Goal: Task Accomplishment & Management: Manage account settings

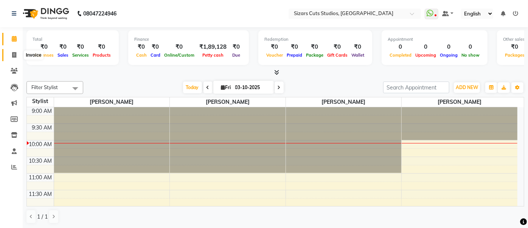
click at [12, 56] on icon at bounding box center [14, 55] width 4 height 6
select select "5579"
select select "service"
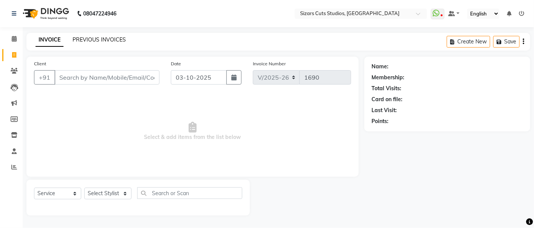
click at [102, 39] on link "PREVIOUS INVOICES" at bounding box center [99, 39] width 53 height 7
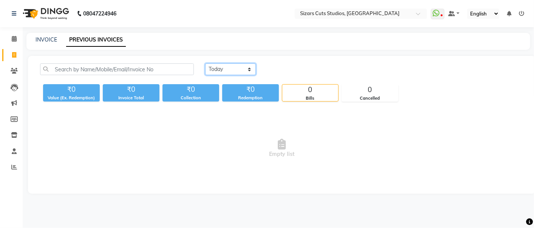
click at [225, 71] on select "[DATE] [DATE] Custom Range" at bounding box center [230, 70] width 51 height 12
select select "[DATE]"
click at [205, 64] on select "[DATE] [DATE] Custom Range" at bounding box center [230, 70] width 51 height 12
click at [33, 40] on div "INVOICE PREVIOUS INVOICES" at bounding box center [273, 40] width 495 height 8
click at [43, 45] on div "INVOICE PREVIOUS INVOICES" at bounding box center [278, 41] width 504 height 17
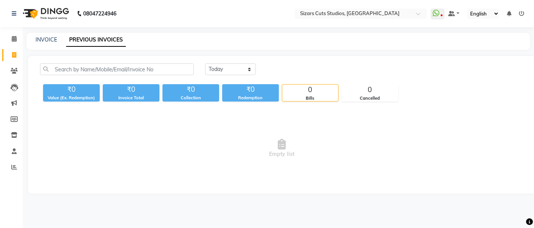
click at [48, 45] on div "INVOICE PREVIOUS INVOICES" at bounding box center [278, 41] width 504 height 17
click at [50, 38] on link "INVOICE" at bounding box center [47, 39] width 22 height 7
select select "5579"
select select "service"
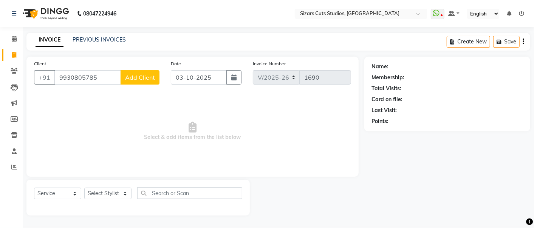
type input "9930805785"
click at [129, 76] on span "Add Client" at bounding box center [140, 78] width 30 height 8
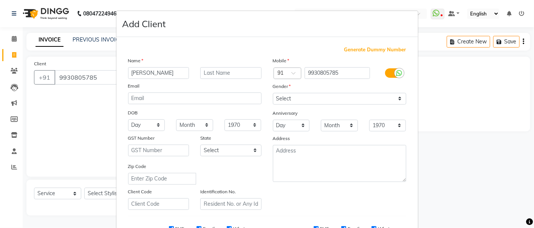
type input "[PERSON_NAME]"
click at [228, 71] on input "text" at bounding box center [230, 73] width 61 height 12
type input "Bhaldar"
click at [313, 99] on select "Select [DEMOGRAPHIC_DATA] [DEMOGRAPHIC_DATA] Other Prefer Not To Say" at bounding box center [339, 99] width 133 height 12
select select "[DEMOGRAPHIC_DATA]"
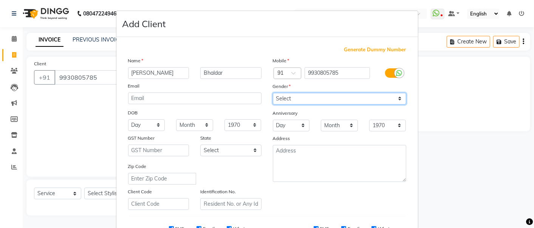
click at [273, 93] on select "Select [DEMOGRAPHIC_DATA] [DEMOGRAPHIC_DATA] Other Prefer Not To Say" at bounding box center [339, 99] width 133 height 12
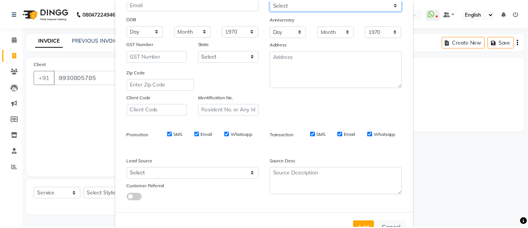
scroll to position [120, 0]
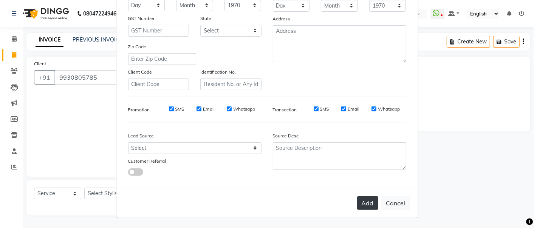
click at [363, 205] on button "Add" at bounding box center [367, 204] width 21 height 14
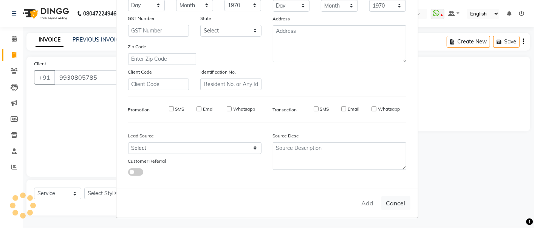
type input "99******85"
select select
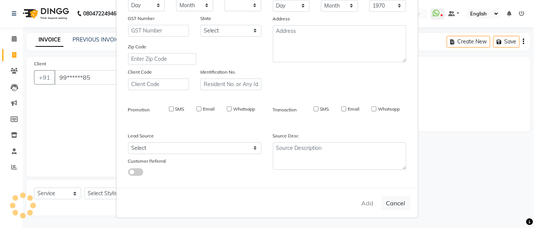
select select
checkbox input "false"
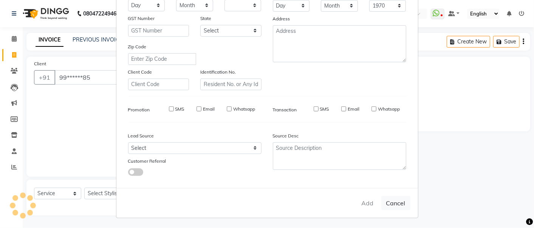
checkbox input "false"
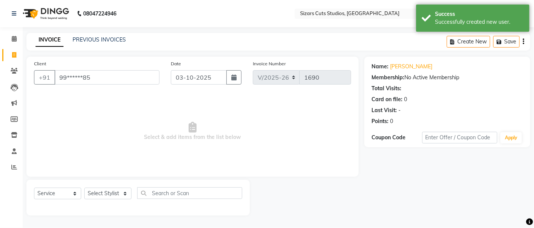
click at [104, 201] on div "Select Service Product Membership Package Voucher Prepaid Gift Card Select Styl…" at bounding box center [138, 197] width 208 height 18
click at [109, 193] on select "Select Stylist Admin [PERSON_NAME] [PERSON_NAME] [PERSON_NAME] Priyanka [PERSON…" at bounding box center [107, 194] width 47 height 12
select select "37989"
click at [84, 188] on select "Select Stylist Admin [PERSON_NAME] [PERSON_NAME] [PERSON_NAME] Priyanka [PERSON…" at bounding box center [107, 194] width 47 height 12
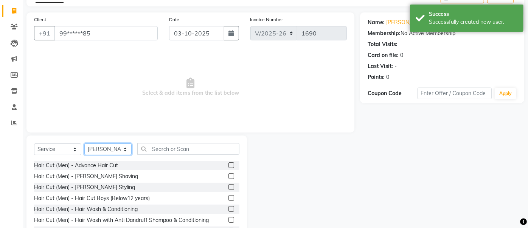
scroll to position [74, 0]
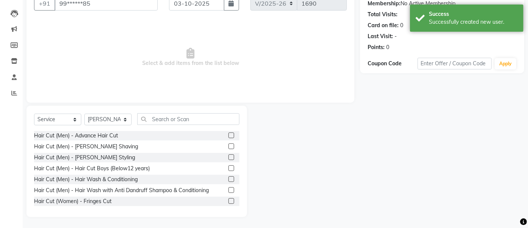
click at [228, 138] on label at bounding box center [231, 136] width 6 height 6
click at [228, 138] on input "checkbox" at bounding box center [230, 135] width 5 height 5
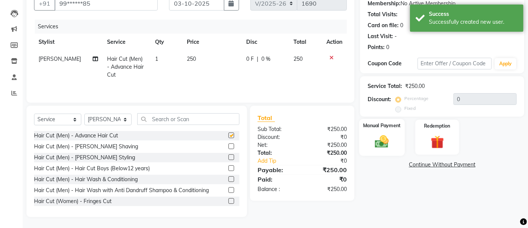
checkbox input "false"
click at [375, 134] on img at bounding box center [382, 142] width 22 height 16
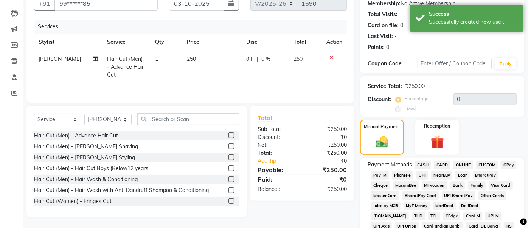
click at [424, 179] on span "UPI" at bounding box center [422, 175] width 12 height 9
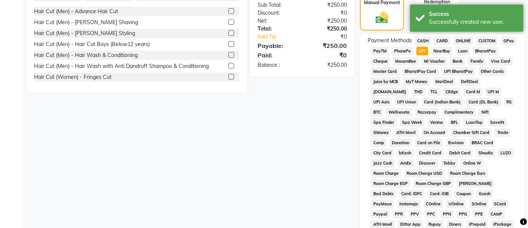
scroll to position [332, 0]
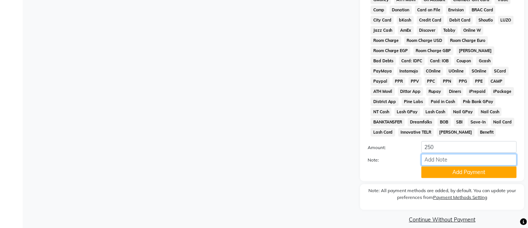
click at [435, 157] on input "Note:" at bounding box center [468, 160] width 95 height 12
click at [435, 167] on button "Add Payment" at bounding box center [468, 173] width 95 height 12
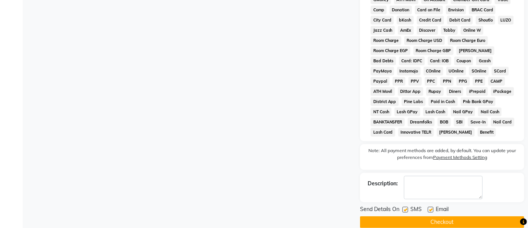
click at [431, 207] on label at bounding box center [431, 210] width 6 height 6
click at [431, 208] on input "checkbox" at bounding box center [430, 210] width 5 height 5
checkbox input "false"
click at [406, 207] on label at bounding box center [405, 210] width 6 height 6
click at [406, 208] on input "checkbox" at bounding box center [404, 210] width 5 height 5
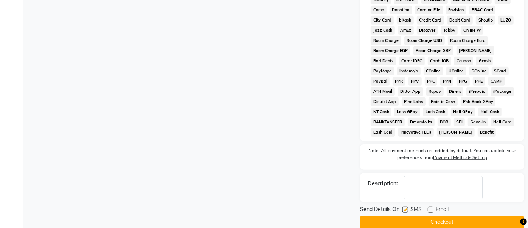
checkbox input "false"
click at [406, 217] on button "Checkout" at bounding box center [442, 223] width 164 height 12
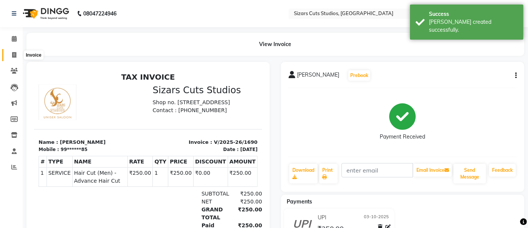
click at [15, 57] on icon at bounding box center [14, 55] width 4 height 6
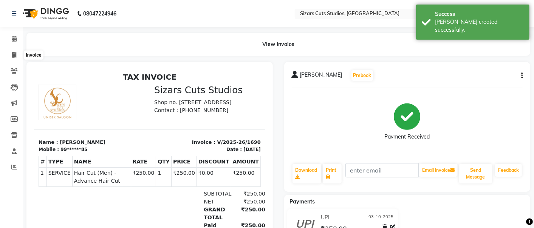
select select "5579"
select select "service"
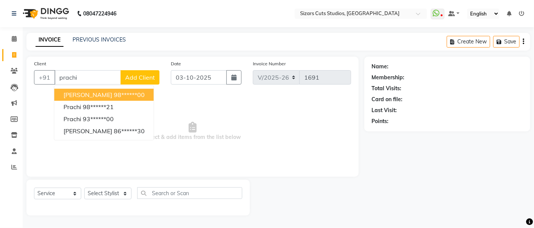
click at [136, 93] on ngb-highlight "98******00" at bounding box center [129, 95] width 31 height 8
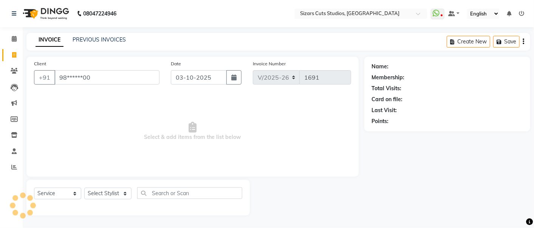
type input "98******00"
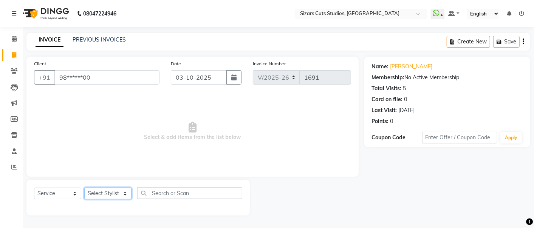
click at [106, 194] on select "Select Stylist Admin [PERSON_NAME] [PERSON_NAME] [PERSON_NAME] Priyanka [PERSON…" at bounding box center [107, 194] width 47 height 12
select select "37989"
click at [84, 188] on select "Select Stylist Admin [PERSON_NAME] [PERSON_NAME] [PERSON_NAME] Priyanka [PERSON…" at bounding box center [107, 194] width 47 height 12
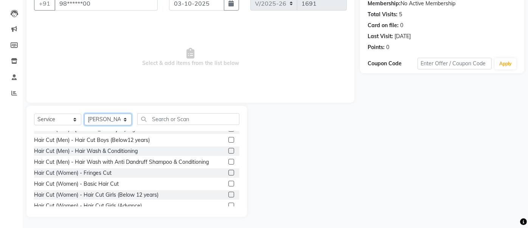
scroll to position [42, 0]
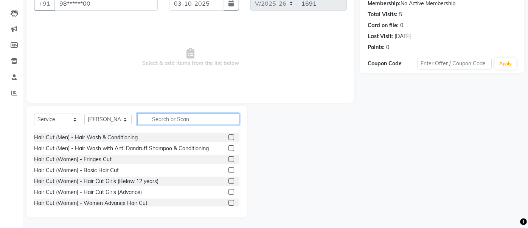
click at [181, 115] on input "text" at bounding box center [188, 119] width 102 height 12
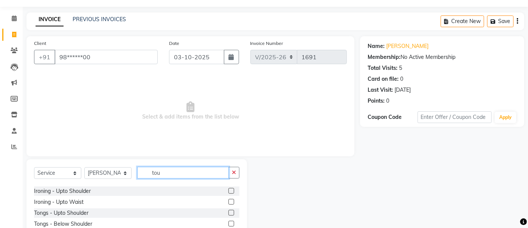
scroll to position [0, 0]
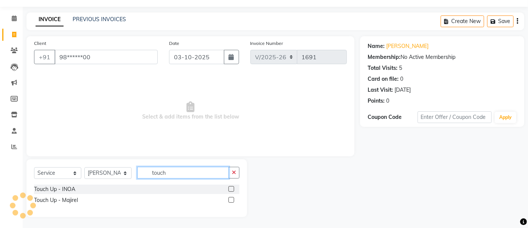
type input "touch"
click at [232, 187] on label at bounding box center [231, 189] width 6 height 6
click at [232, 187] on input "checkbox" at bounding box center [230, 189] width 5 height 5
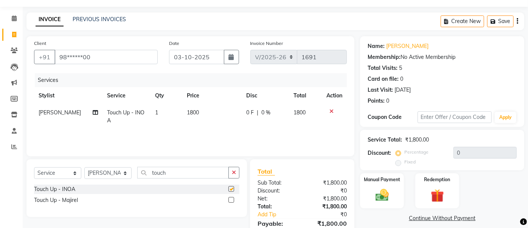
checkbox input "false"
click at [202, 120] on td "1800" at bounding box center [211, 116] width 59 height 25
select select "37989"
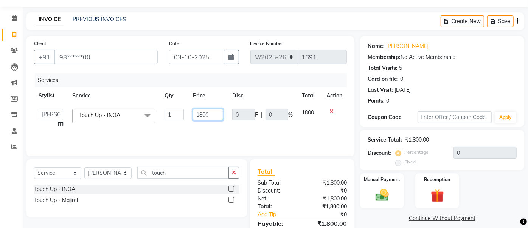
click at [209, 115] on input "1800" at bounding box center [208, 115] width 30 height 12
type input "1"
type input "1350"
click at [371, 195] on img at bounding box center [382, 196] width 22 height 16
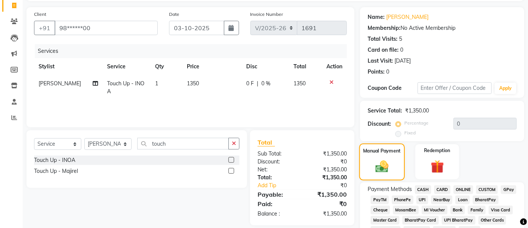
scroll to position [62, 0]
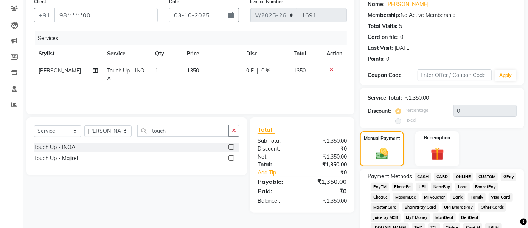
click at [420, 185] on span "UPI" at bounding box center [422, 187] width 12 height 9
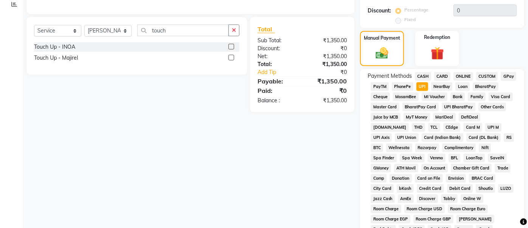
scroll to position [272, 0]
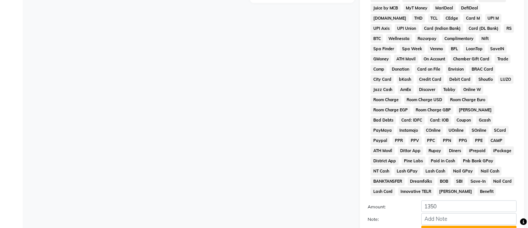
click at [433, 226] on button "Add Payment" at bounding box center [468, 232] width 95 height 12
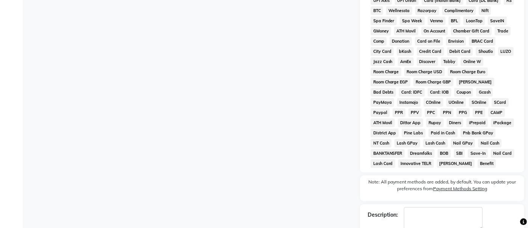
scroll to position [334, 0]
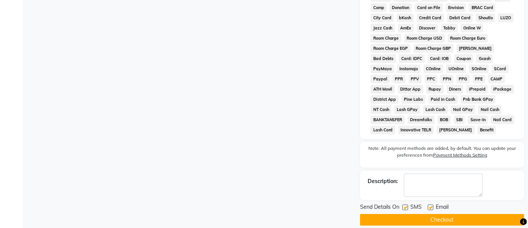
click at [431, 205] on label at bounding box center [431, 208] width 6 height 6
click at [431, 206] on input "checkbox" at bounding box center [430, 208] width 5 height 5
checkbox input "false"
click at [403, 205] on label at bounding box center [405, 208] width 6 height 6
click at [403, 206] on input "checkbox" at bounding box center [404, 208] width 5 height 5
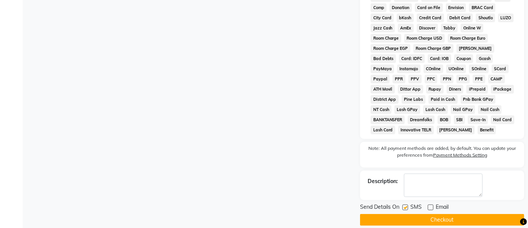
checkbox input "false"
click at [406, 214] on button "Checkout" at bounding box center [442, 220] width 164 height 12
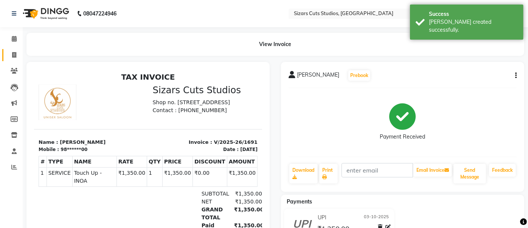
click at [15, 60] on link "Invoice" at bounding box center [11, 55] width 18 height 12
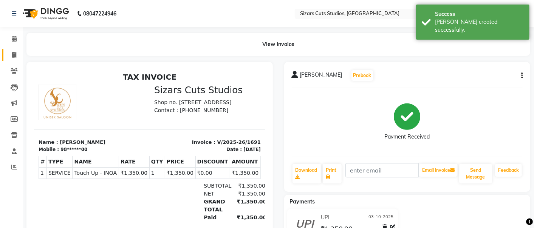
select select "5579"
select select "service"
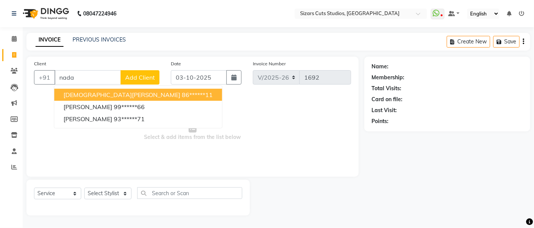
click at [182, 93] on ngb-highlight "86******11" at bounding box center [197, 95] width 31 height 8
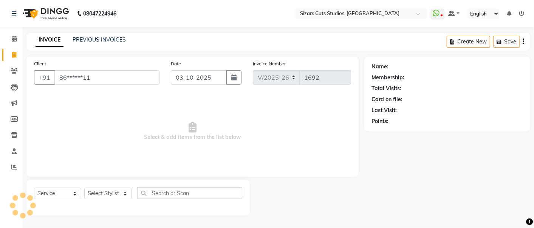
type input "86******11"
select select "1: Object"
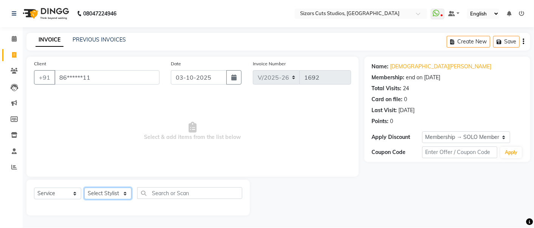
click at [115, 191] on select "Select Stylist Admin [PERSON_NAME] [PERSON_NAME] [PERSON_NAME] Priyanka [PERSON…" at bounding box center [107, 194] width 47 height 12
select select "37989"
click at [84, 188] on select "Select Stylist Admin [PERSON_NAME] [PERSON_NAME] [PERSON_NAME] Priyanka [PERSON…" at bounding box center [107, 194] width 47 height 12
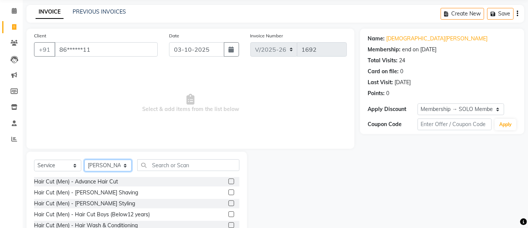
scroll to position [74, 0]
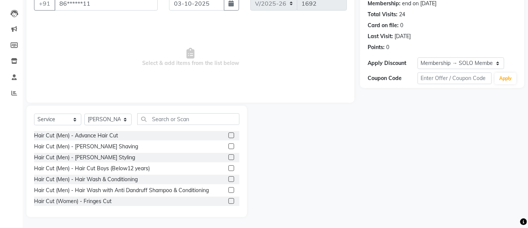
click at [228, 134] on label at bounding box center [231, 136] width 6 height 6
click at [228, 134] on input "checkbox" at bounding box center [230, 135] width 5 height 5
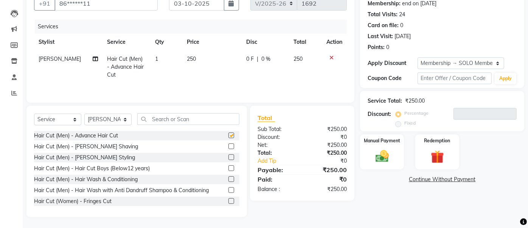
checkbox input "false"
click at [383, 143] on label "Manual Payment" at bounding box center [382, 140] width 38 height 7
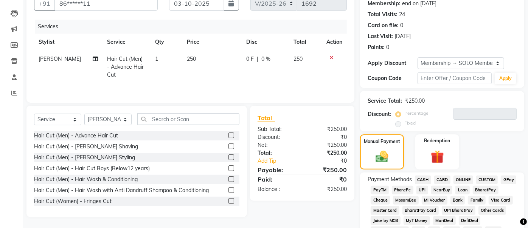
click at [423, 189] on span "UPI" at bounding box center [422, 190] width 12 height 9
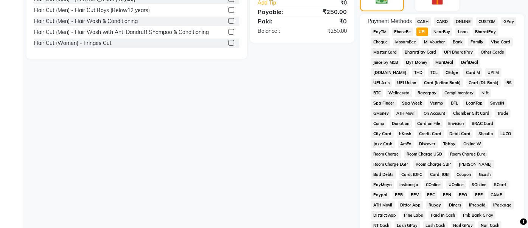
scroll to position [326, 0]
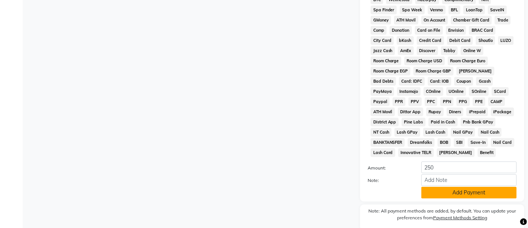
click at [426, 187] on button "Add Payment" at bounding box center [468, 193] width 95 height 12
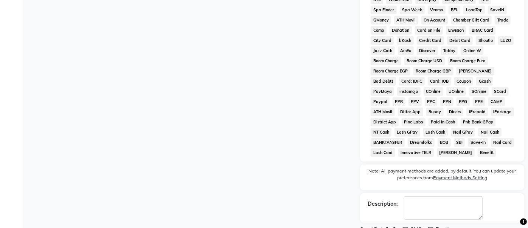
click at [433, 228] on label at bounding box center [431, 231] width 6 height 6
click at [433, 228] on input "checkbox" at bounding box center [430, 230] width 5 height 5
checkbox input "false"
click at [406, 228] on label at bounding box center [405, 231] width 6 height 6
click at [406, 228] on input "checkbox" at bounding box center [404, 230] width 5 height 5
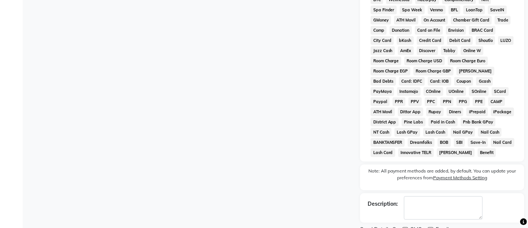
checkbox input "false"
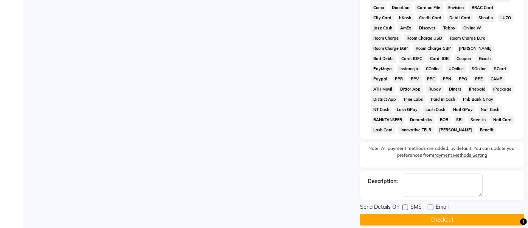
scroll to position [349, 0]
click at [406, 216] on button "Checkout" at bounding box center [442, 220] width 164 height 12
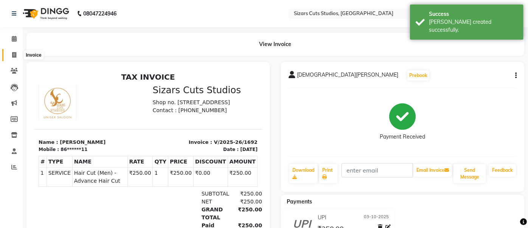
drag, startPoint x: 11, startPoint y: 57, endPoint x: 26, endPoint y: 59, distance: 14.9
click at [11, 57] on span at bounding box center [14, 55] width 13 height 9
select select "service"
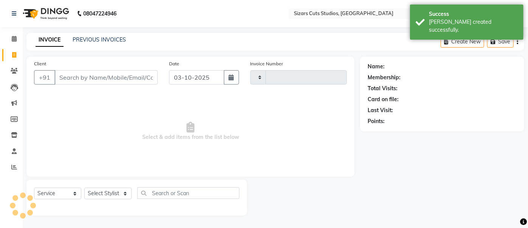
type input "1693"
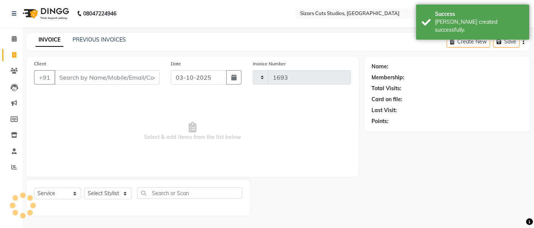
select select "5579"
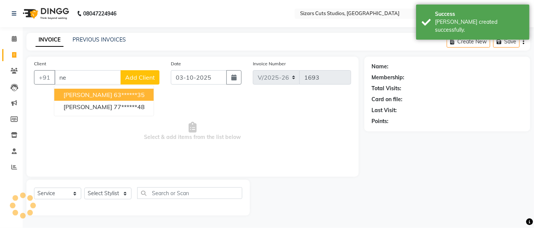
type input "n"
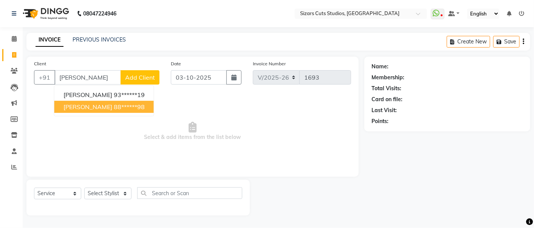
click at [87, 105] on span "[PERSON_NAME]" at bounding box center [88, 107] width 49 height 8
type input "88******98"
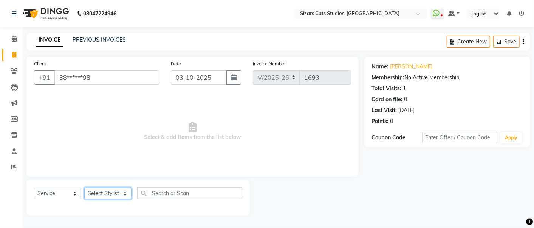
click at [106, 189] on select "Select Stylist Admin [PERSON_NAME] [PERSON_NAME] [PERSON_NAME] Priyanka [PERSON…" at bounding box center [107, 194] width 47 height 12
select select "37989"
click at [84, 188] on select "Select Stylist Admin [PERSON_NAME] [PERSON_NAME] [PERSON_NAME] Priyanka [PERSON…" at bounding box center [107, 194] width 47 height 12
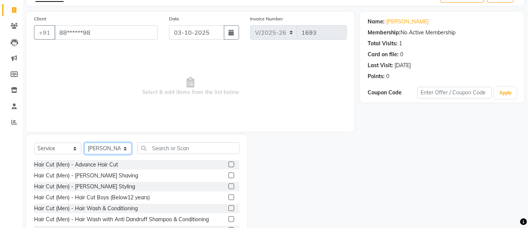
scroll to position [74, 0]
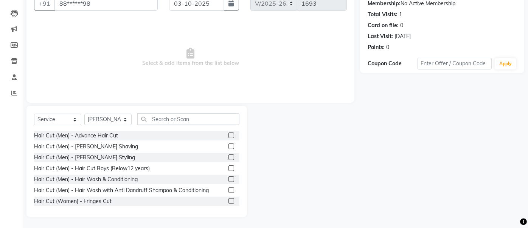
click at [228, 166] on label at bounding box center [231, 169] width 6 height 6
click at [228, 166] on input "checkbox" at bounding box center [230, 168] width 5 height 5
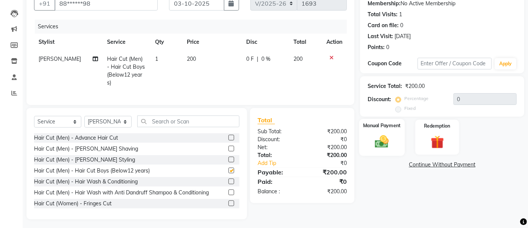
checkbox input "false"
click at [387, 135] on img at bounding box center [382, 142] width 22 height 16
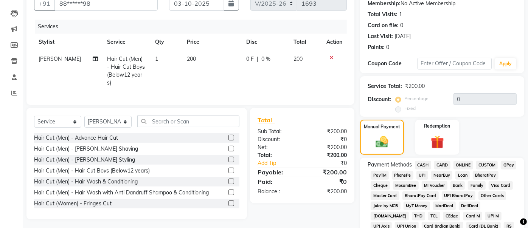
click at [420, 175] on span "UPI" at bounding box center [422, 175] width 12 height 9
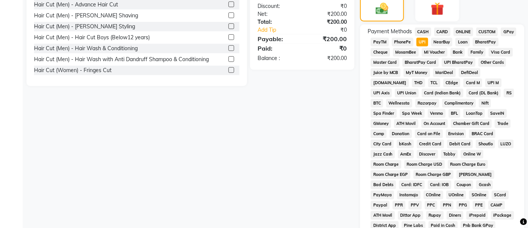
scroll to position [326, 0]
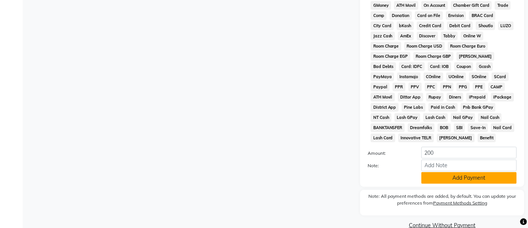
click at [441, 173] on button "Add Payment" at bounding box center [468, 178] width 95 height 12
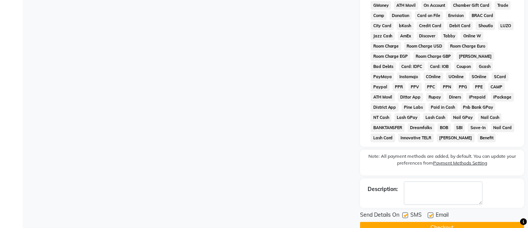
click at [430, 213] on label at bounding box center [431, 216] width 6 height 6
click at [430, 214] on input "checkbox" at bounding box center [430, 216] width 5 height 5
checkbox input "false"
click at [404, 213] on label at bounding box center [405, 216] width 6 height 6
click at [404, 214] on input "checkbox" at bounding box center [404, 216] width 5 height 5
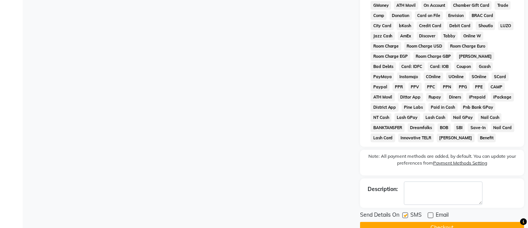
checkbox input "false"
click at [419, 223] on button "Checkout" at bounding box center [442, 228] width 164 height 12
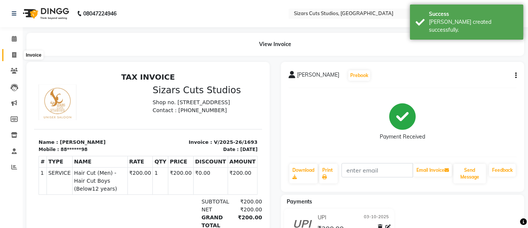
click at [15, 57] on icon at bounding box center [14, 55] width 4 height 6
select select "service"
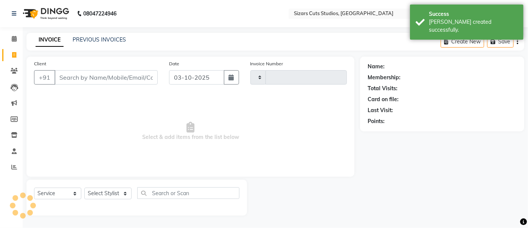
type input "1694"
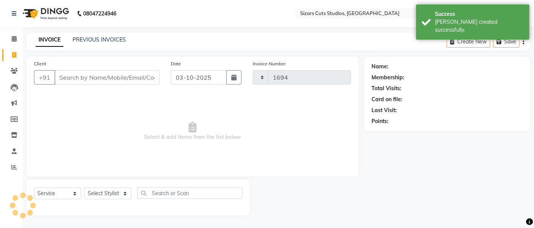
select select "5579"
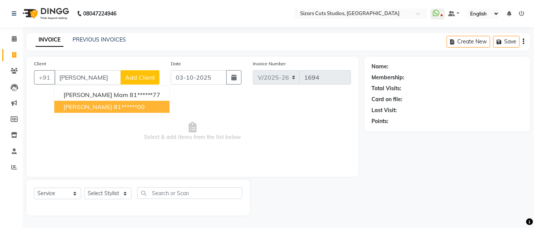
click at [102, 106] on span "[PERSON_NAME]" at bounding box center [88, 107] width 49 height 8
type input "81******00"
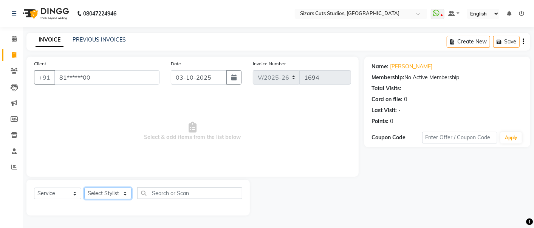
click at [104, 189] on select "Select Stylist Admin [PERSON_NAME] [PERSON_NAME] [PERSON_NAME] Priyanka [PERSON…" at bounding box center [107, 194] width 47 height 12
select select "37989"
click at [84, 188] on select "Select Stylist Admin [PERSON_NAME] [PERSON_NAME] [PERSON_NAME] Priyanka [PERSON…" at bounding box center [107, 194] width 47 height 12
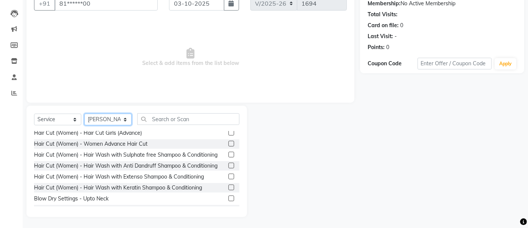
scroll to position [84, 0]
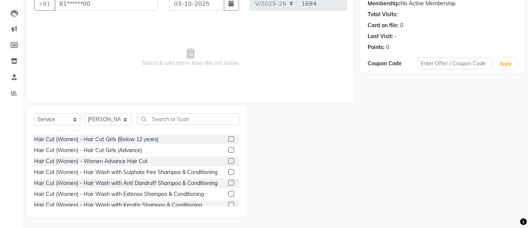
drag, startPoint x: 226, startPoint y: 171, endPoint x: 223, endPoint y: 158, distance: 13.6
click at [228, 171] on label at bounding box center [231, 172] width 6 height 6
click at [228, 171] on input "checkbox" at bounding box center [230, 172] width 5 height 5
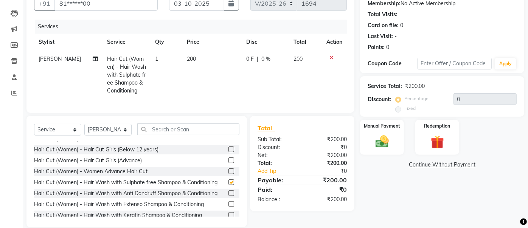
checkbox input "false"
click at [192, 66] on td "200" at bounding box center [211, 75] width 59 height 49
select select "37989"
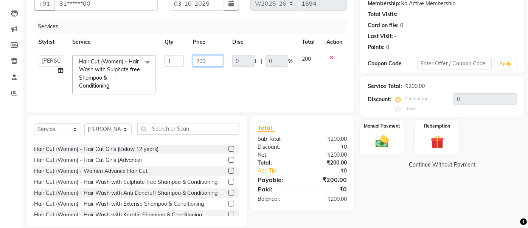
click at [200, 59] on input "200" at bounding box center [208, 61] width 30 height 12
type input "300"
click at [392, 144] on img at bounding box center [382, 142] width 22 height 16
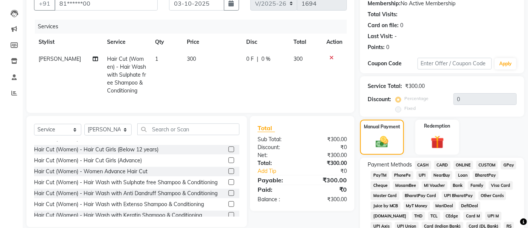
click at [422, 178] on span "UPI" at bounding box center [422, 175] width 12 height 9
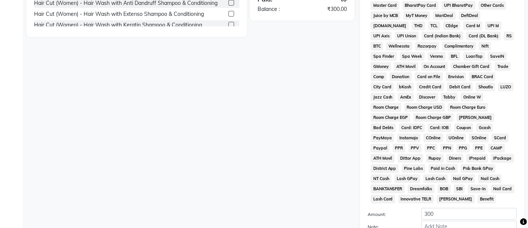
scroll to position [326, 0]
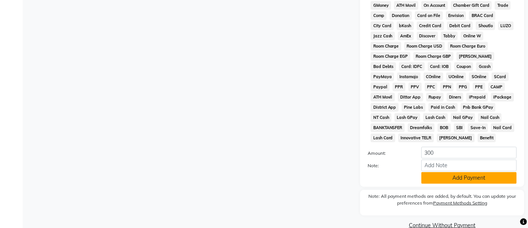
click at [438, 172] on button "Add Payment" at bounding box center [468, 178] width 95 height 12
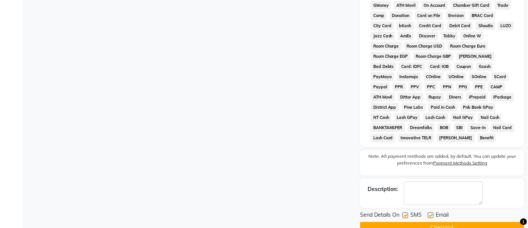
click at [435, 211] on div "Email" at bounding box center [441, 215] width 27 height 9
click at [429, 211] on div "Email" at bounding box center [441, 215] width 27 height 9
click at [407, 213] on label at bounding box center [405, 216] width 6 height 6
click at [407, 214] on input "checkbox" at bounding box center [404, 216] width 5 height 5
checkbox input "false"
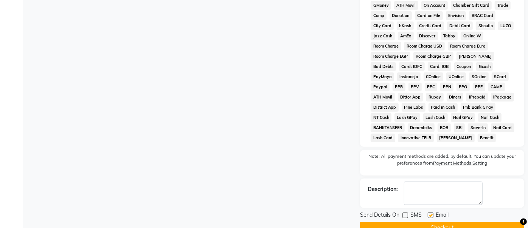
click at [429, 213] on label at bounding box center [431, 216] width 6 height 6
click at [429, 214] on input "checkbox" at bounding box center [430, 216] width 5 height 5
checkbox input "false"
click at [429, 222] on button "Checkout" at bounding box center [442, 228] width 164 height 12
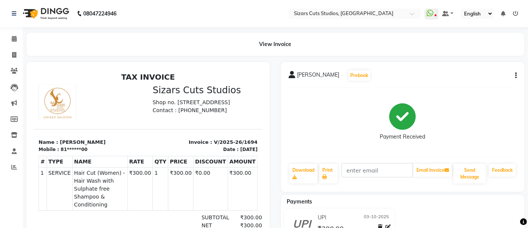
click at [159, 150] on div "Invoice : V/2025-26/1694 Date : [DATE]" at bounding box center [205, 145] width 114 height 14
drag, startPoint x: 188, startPoint y: 51, endPoint x: 342, endPoint y: 251, distance: 252.5
click at [342, 228] on html "08047224946 Select Location × Sizars Cuts Studios, Airoli WhatsApp Status ✕ Sta…" at bounding box center [264, 114] width 528 height 228
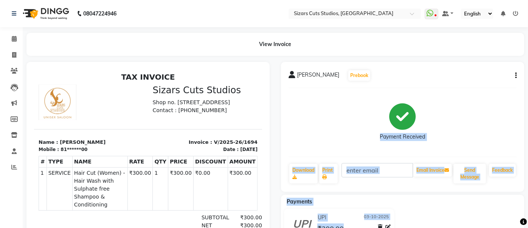
scroll to position [29, 0]
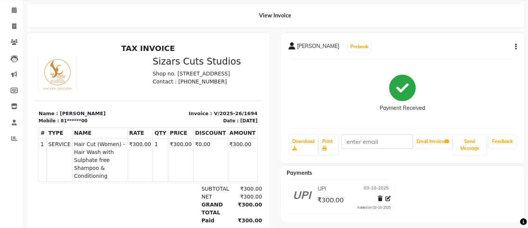
click at [448, 201] on div "UPI [DATE] ₹300.00 Added on [DATE]" at bounding box center [402, 198] width 254 height 36
